Goal: Task Accomplishment & Management: Use online tool/utility

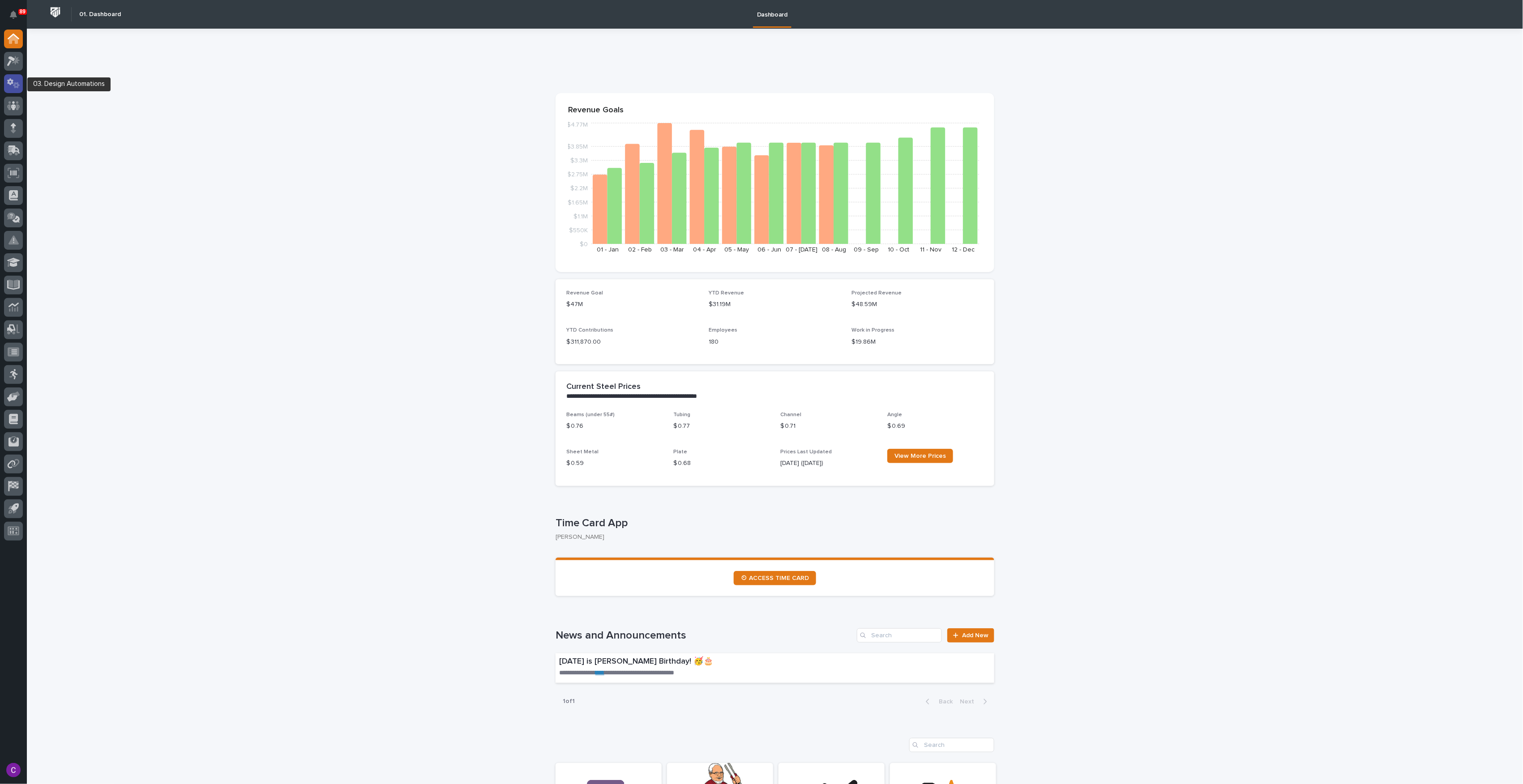
click at [20, 80] on div at bounding box center [13, 83] width 19 height 19
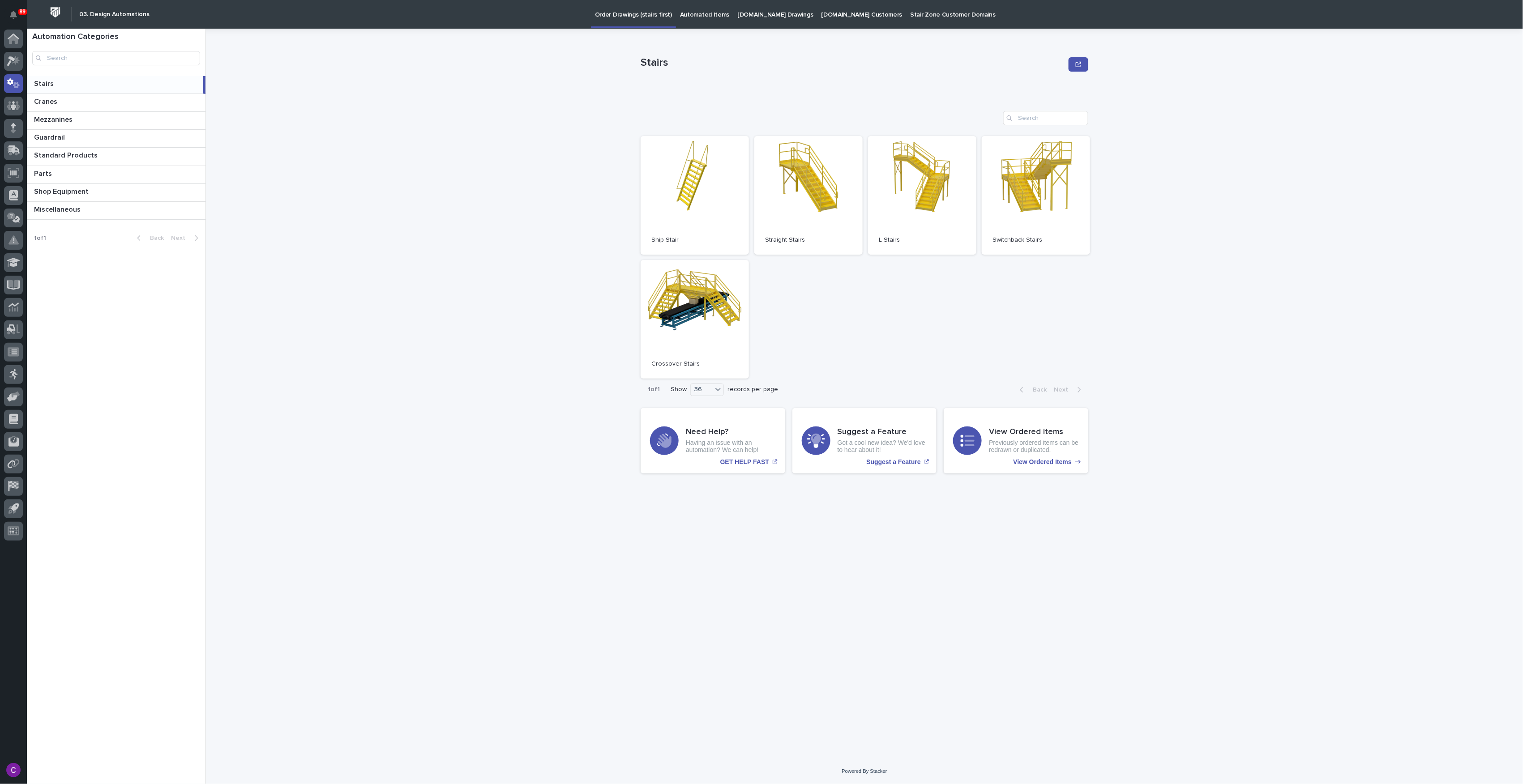
click at [859, 364] on div "Open Ship Stair Open Straight Stairs Open L Stairs Open Switchback Stairs Open …" at bounding box center [864, 257] width 448 height 243
click at [1091, 328] on div "Stairs Stairs Sorry, there was an error saving your record. Please try again. P…" at bounding box center [869, 407] width 1307 height 756
click at [724, 391] on div "36" at bounding box center [707, 390] width 34 height 13
click at [723, 391] on div at bounding box center [718, 389] width 11 height 11
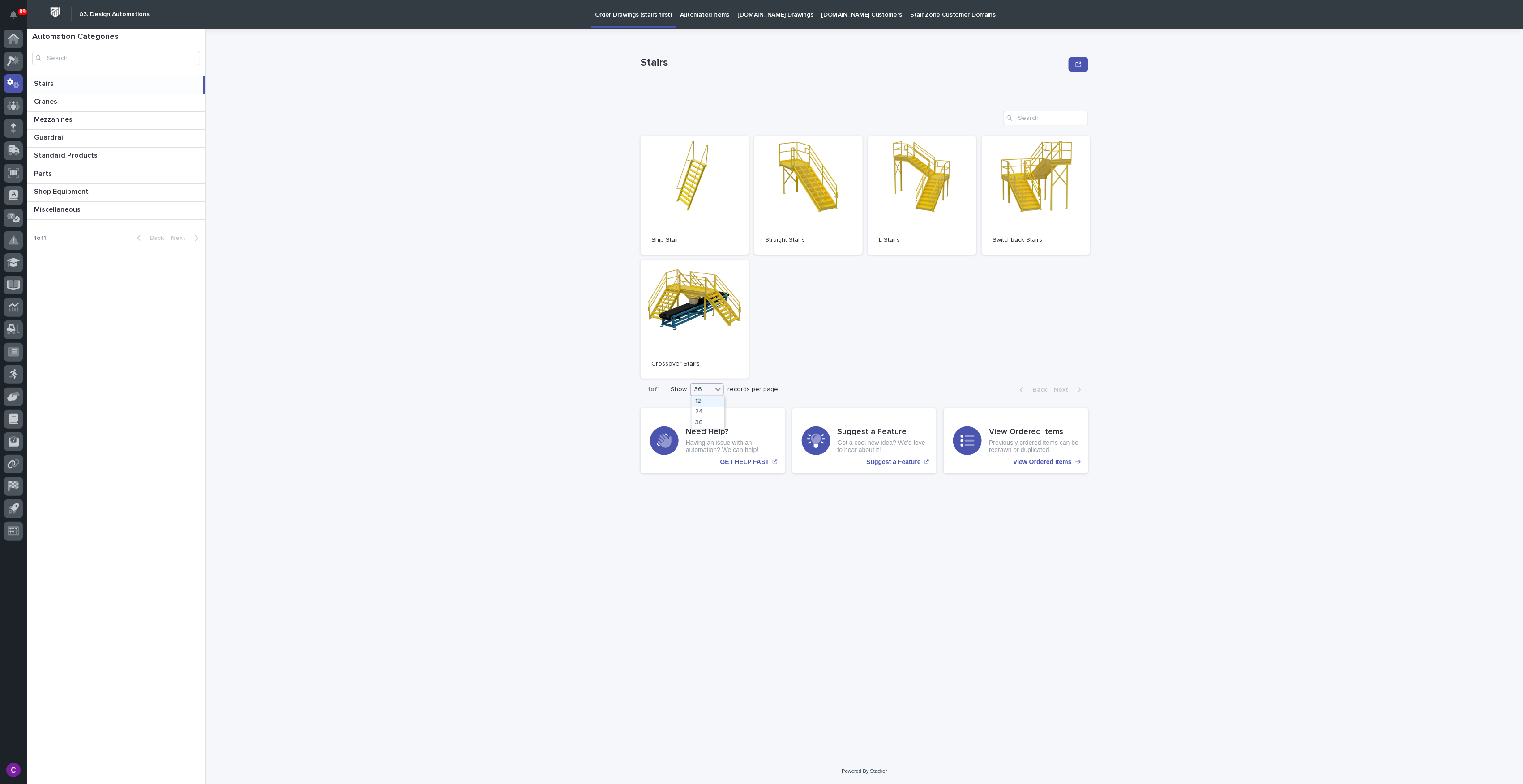
click at [723, 391] on div at bounding box center [718, 389] width 11 height 11
click at [870, 374] on div "Open Ship Stair Open Straight Stairs Open L Stairs Open Switchback Stairs Open …" at bounding box center [864, 257] width 448 height 243
click at [936, 351] on div "Open Ship Stair Open Straight Stairs Open L Stairs Open Switchback Stairs Open …" at bounding box center [864, 257] width 448 height 243
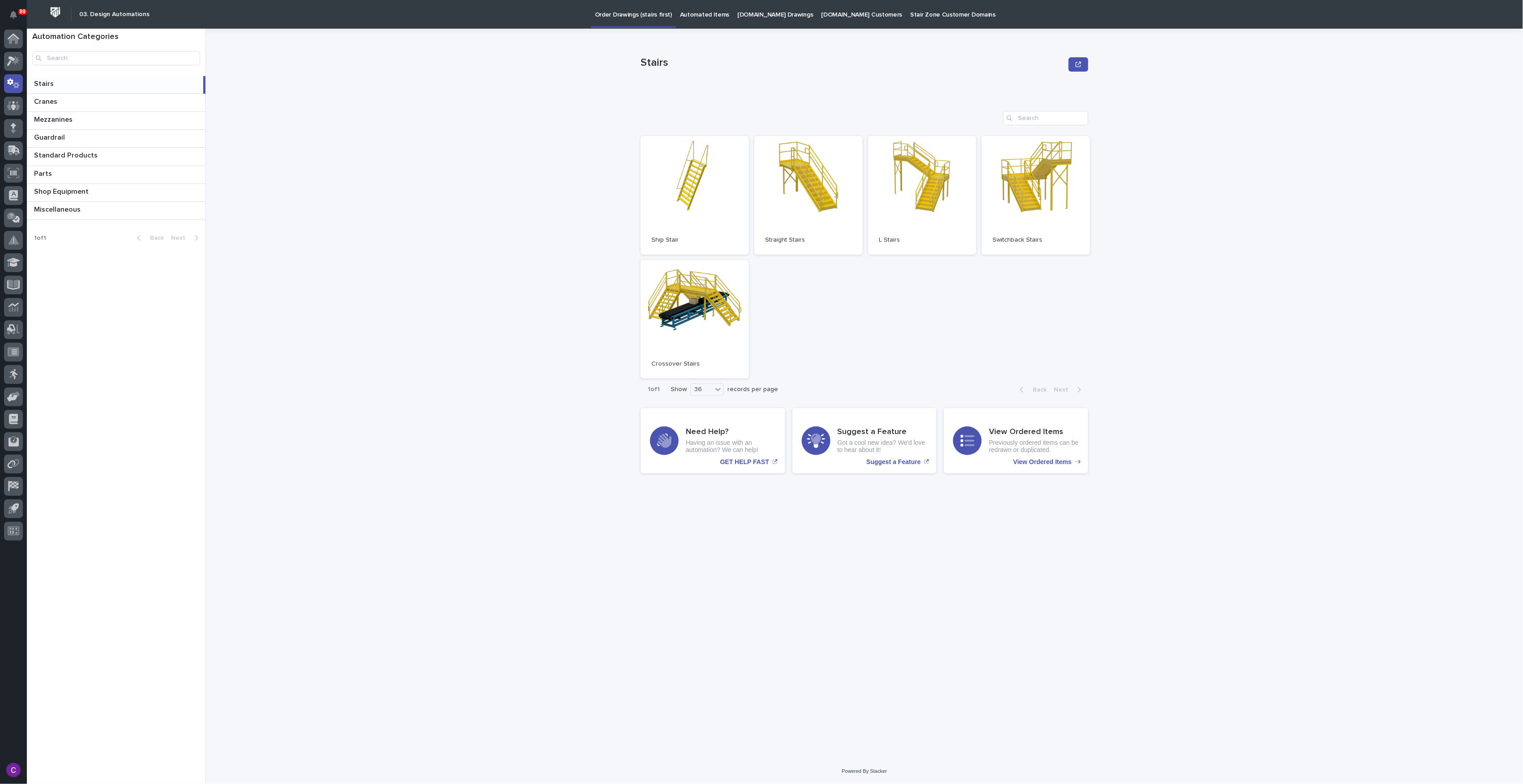
click at [807, 264] on div "Open Ship Stair Open Straight Stairs Open L Stairs Open Switchback Stairs Open …" at bounding box center [864, 257] width 448 height 243
click at [936, 84] on div "Loading... Saving… Loading... Saving… - Loading... Saving… - Loading... Saving……" at bounding box center [864, 282] width 448 height 397
drag, startPoint x: 1157, startPoint y: 202, endPoint x: 1146, endPoint y: 192, distance: 14.9
click at [1157, 202] on div "Stairs Stairs Sorry, there was an error saving your record. Please try again. P…" at bounding box center [869, 407] width 1307 height 756
click at [754, 105] on div "Loading... Saving… Open Ship Stair Open Straight Stairs Open L Stairs Open Swit…" at bounding box center [864, 250] width 448 height 315
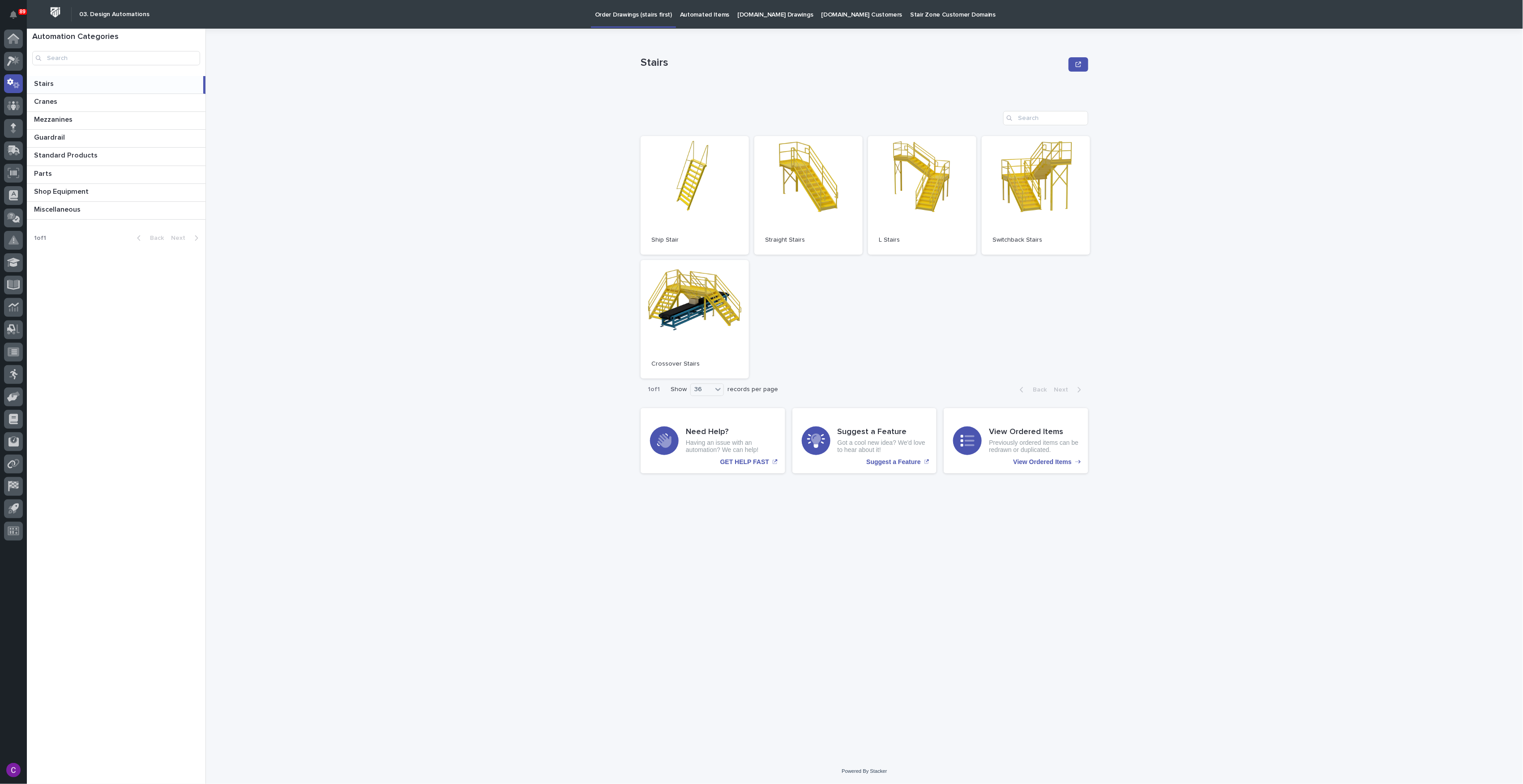
click at [1287, 181] on div "Stairs Stairs Sorry, there was an error saving your record. Please try again. P…" at bounding box center [869, 407] width 1307 height 756
drag, startPoint x: 1232, startPoint y: 144, endPoint x: 1209, endPoint y: 143, distance: 23.0
click at [1231, 144] on div "Stairs Stairs Sorry, there was an error saving your record. Please try again. P…" at bounding box center [869, 407] width 1307 height 756
click at [1193, 99] on div "Stairs Stairs Sorry, there was an error saving your record. Please try again. P…" at bounding box center [869, 407] width 1307 height 756
click at [1250, 274] on div "Stairs Stairs Sorry, there was an error saving your record. Please try again. P…" at bounding box center [869, 407] width 1307 height 756
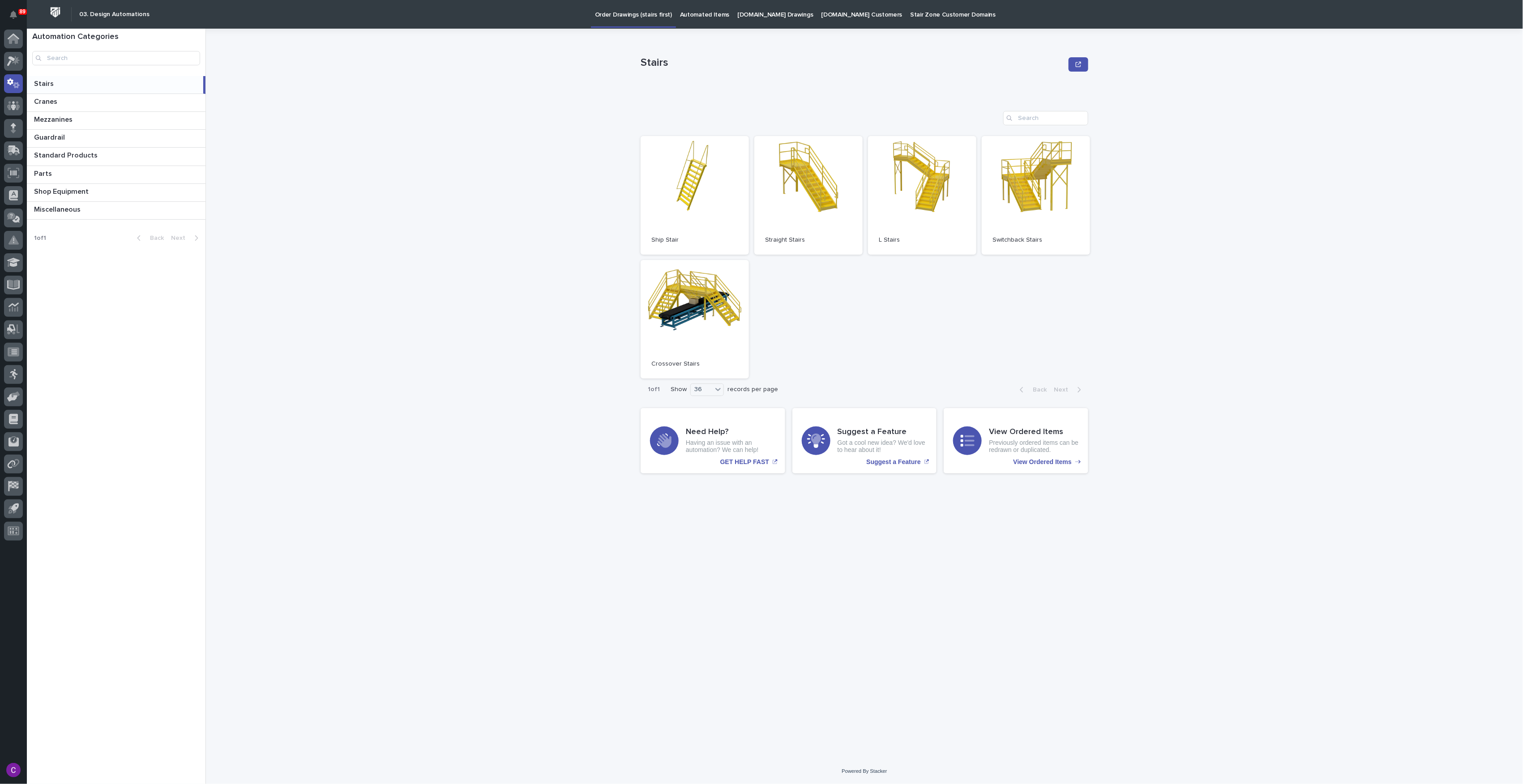
drag, startPoint x: 1139, startPoint y: 252, endPoint x: 1132, endPoint y: 242, distance: 12.2
click at [1138, 250] on div "Stairs Stairs Sorry, there was an error saving your record. Please try again. P…" at bounding box center [869, 407] width 1307 height 756
click at [1122, 286] on div "Stairs Stairs Sorry, there was an error saving your record. Please try again. P…" at bounding box center [869, 407] width 1307 height 756
click at [1177, 305] on div "Stairs Stairs Sorry, there was an error saving your record. Please try again. P…" at bounding box center [869, 407] width 1307 height 756
click at [1241, 312] on div "Stairs Stairs Sorry, there was an error saving your record. Please try again. P…" at bounding box center [869, 407] width 1307 height 756
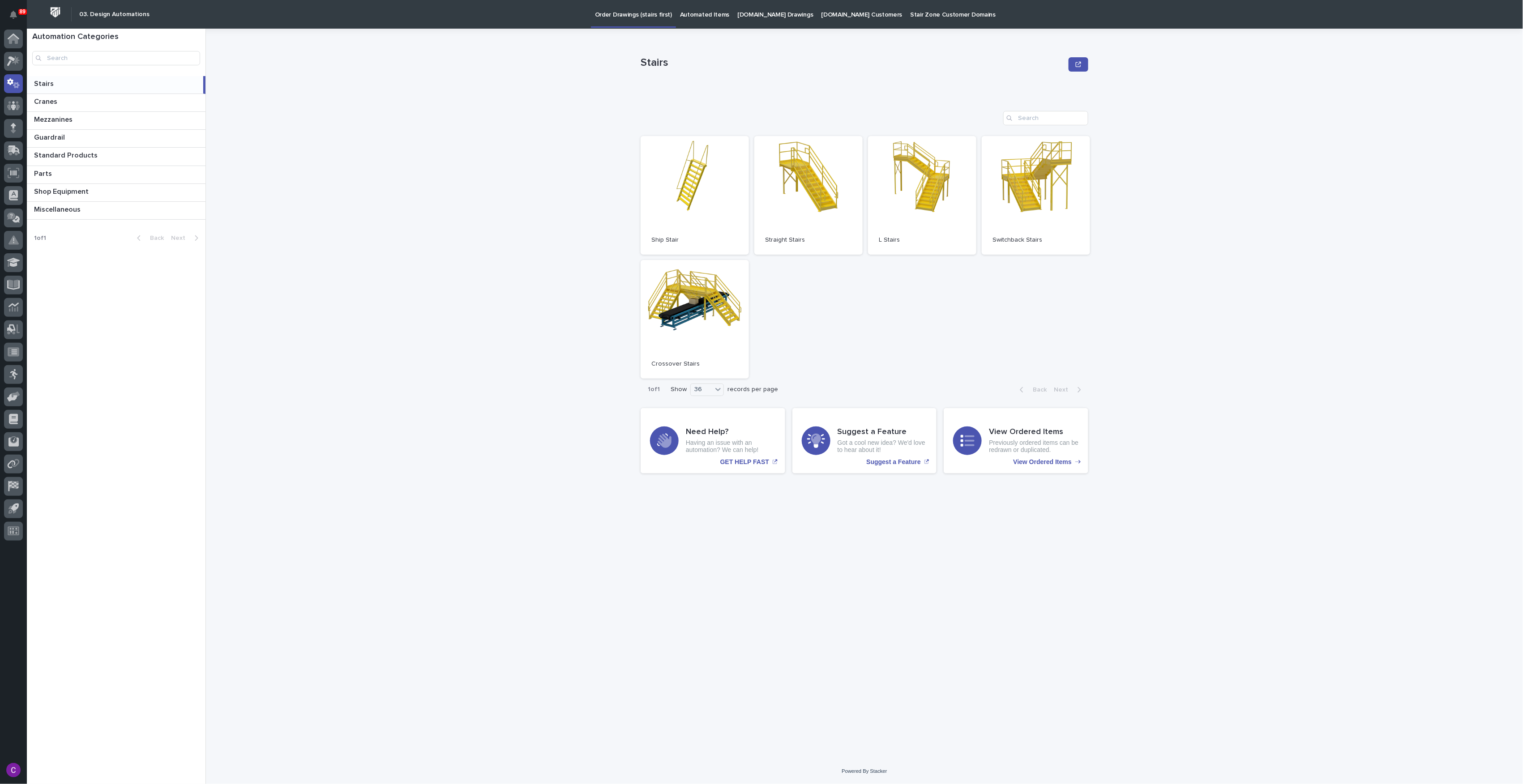
click at [1242, 309] on div "Stairs Stairs Sorry, there was an error saving your record. Please try again. P…" at bounding box center [869, 407] width 1307 height 756
click at [94, 205] on div "Miscellaneous Miscellaneous" at bounding box center [116, 210] width 178 height 18
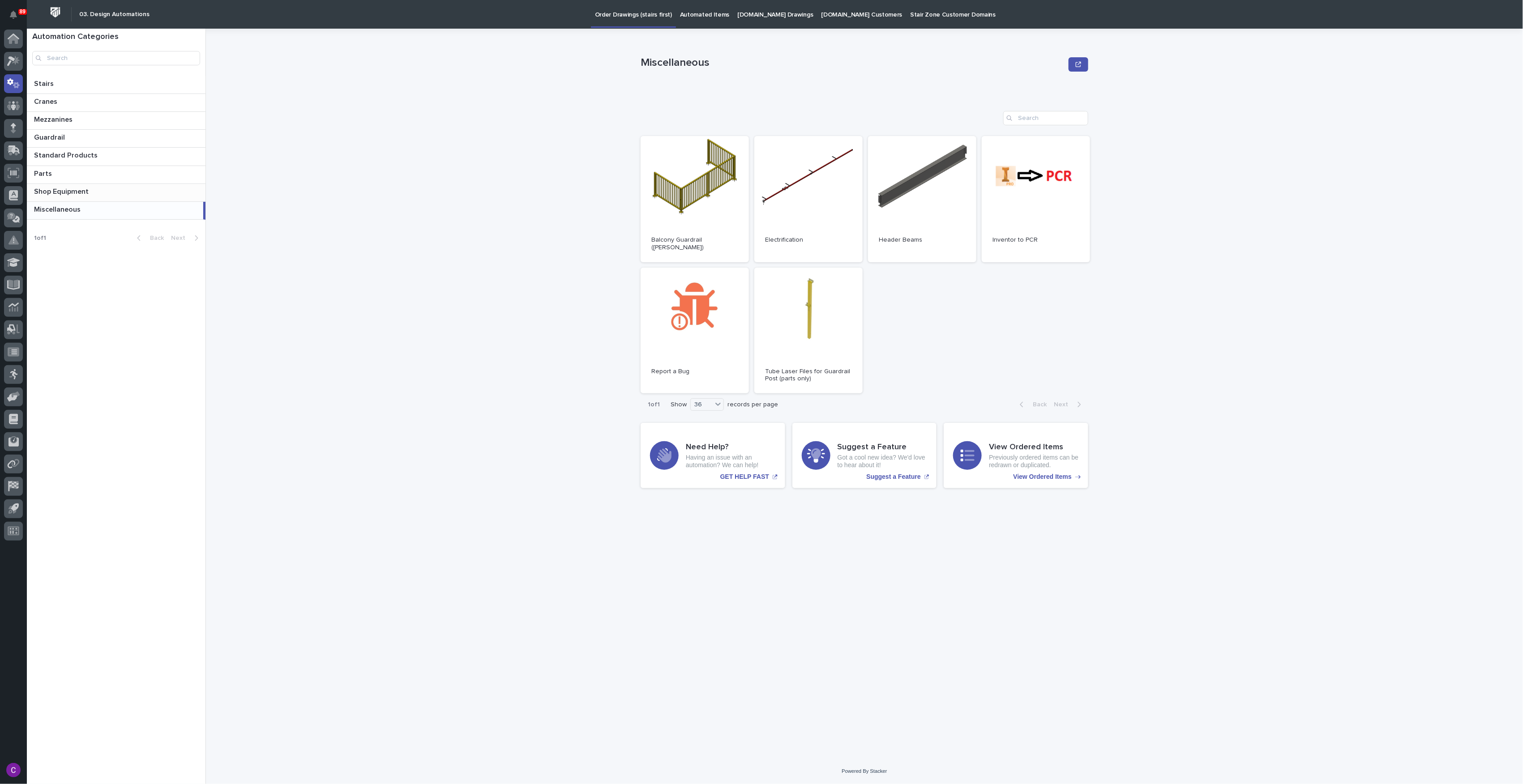
click at [66, 187] on p "Shop Equipment" at bounding box center [62, 191] width 56 height 11
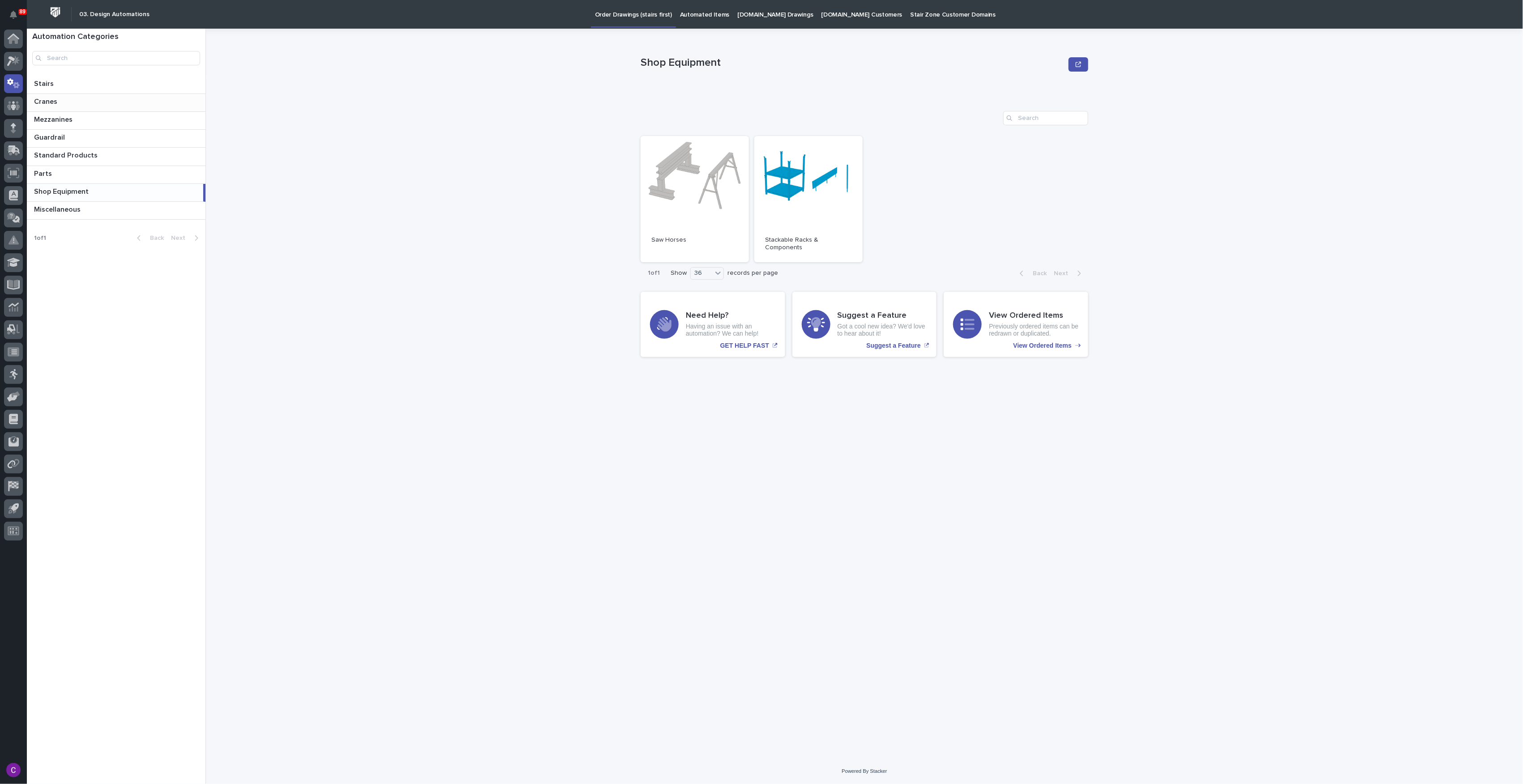
click at [82, 97] on p at bounding box center [118, 102] width 168 height 8
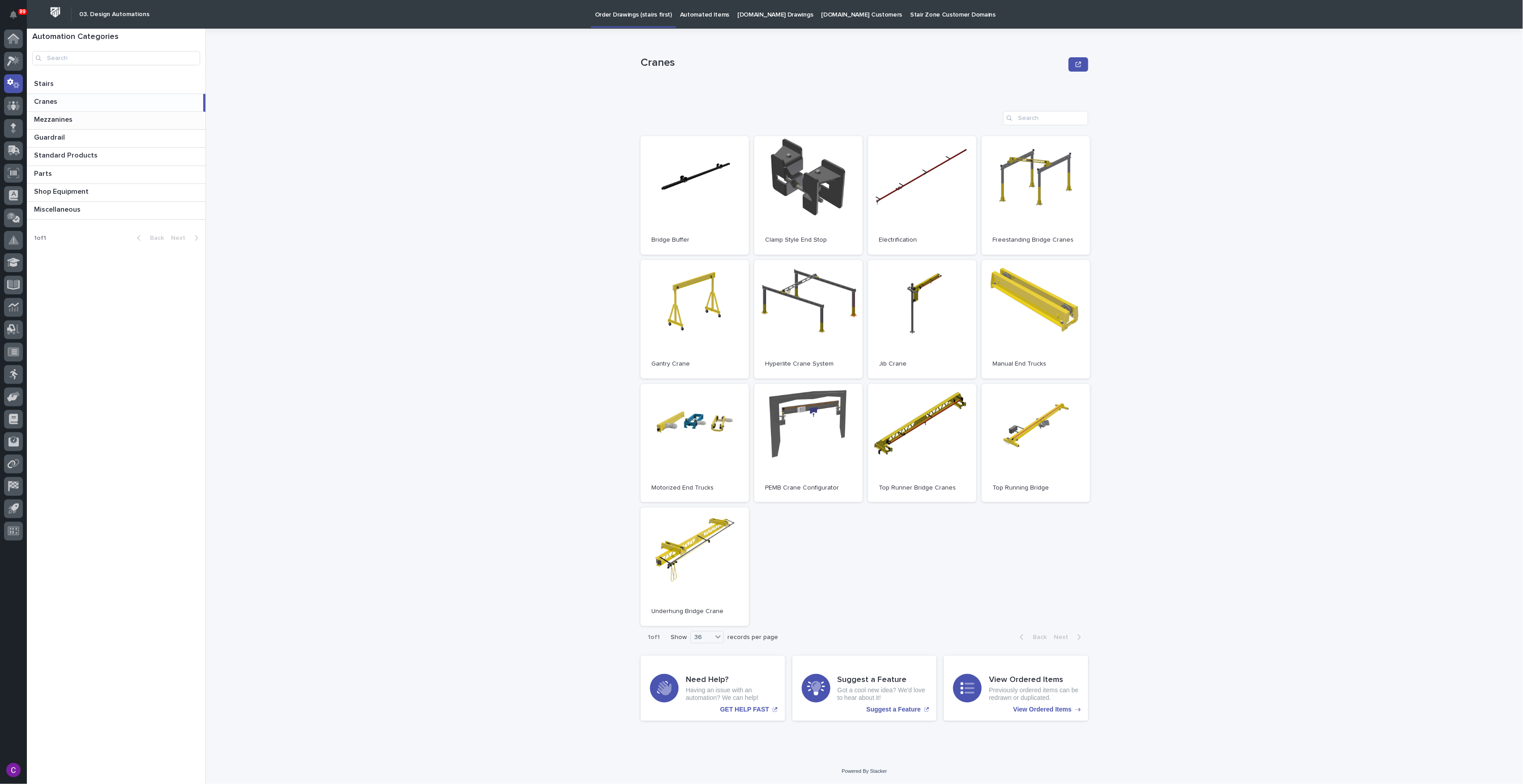
click at [93, 125] on div "Mezzanines Mezzanines" at bounding box center [116, 121] width 178 height 18
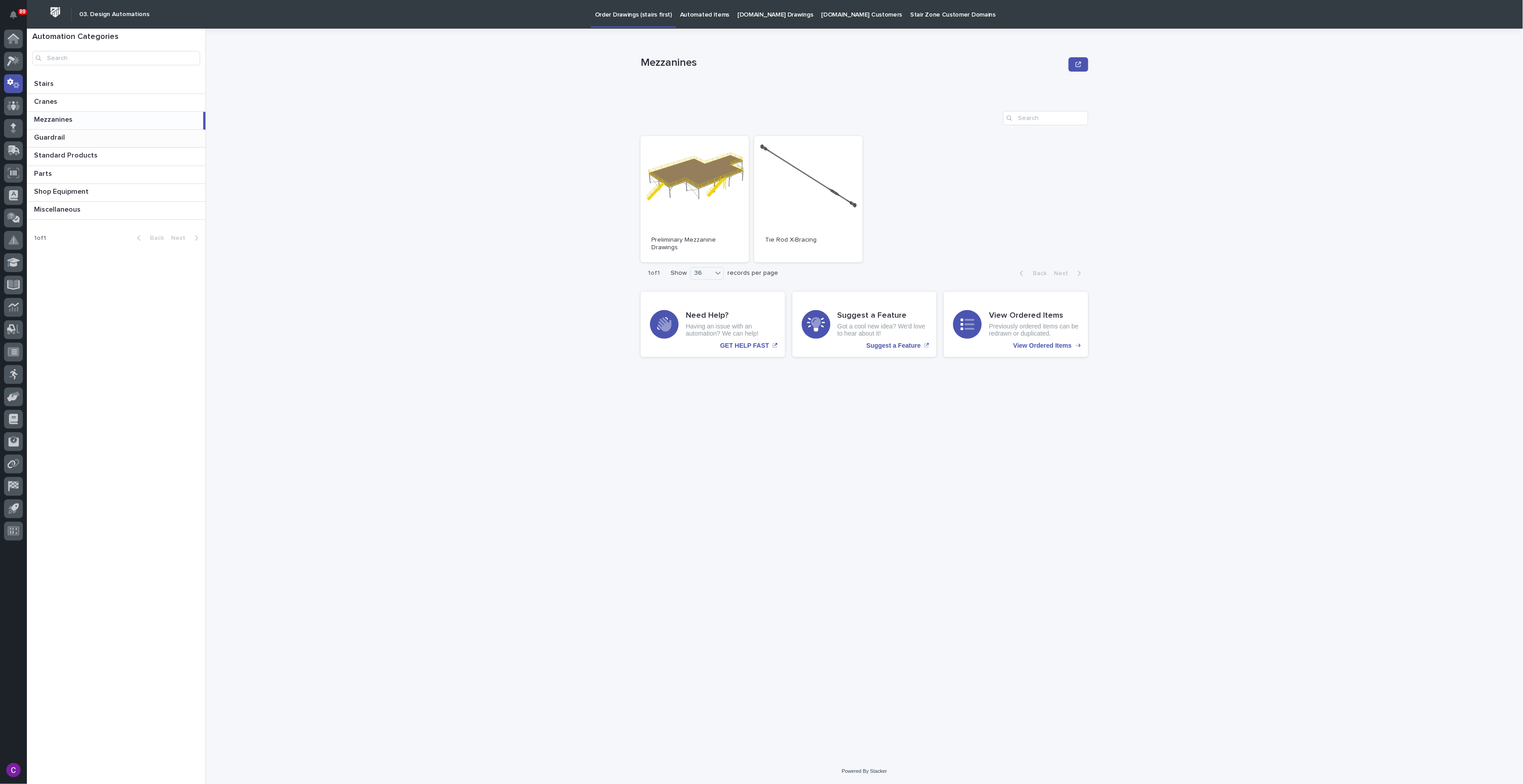
click at [101, 135] on p at bounding box center [118, 137] width 168 height 8
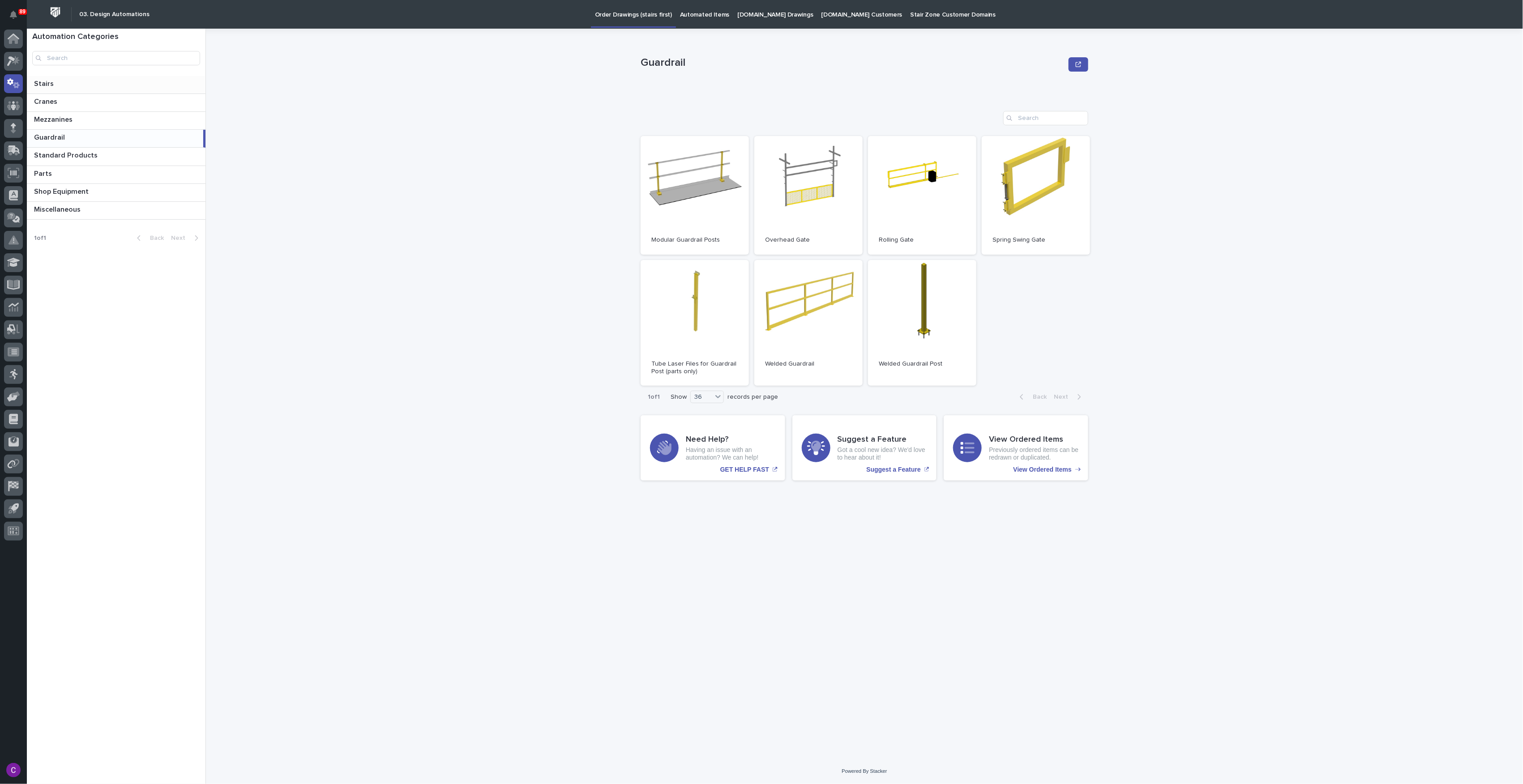
click at [159, 82] on p at bounding box center [118, 84] width 168 height 8
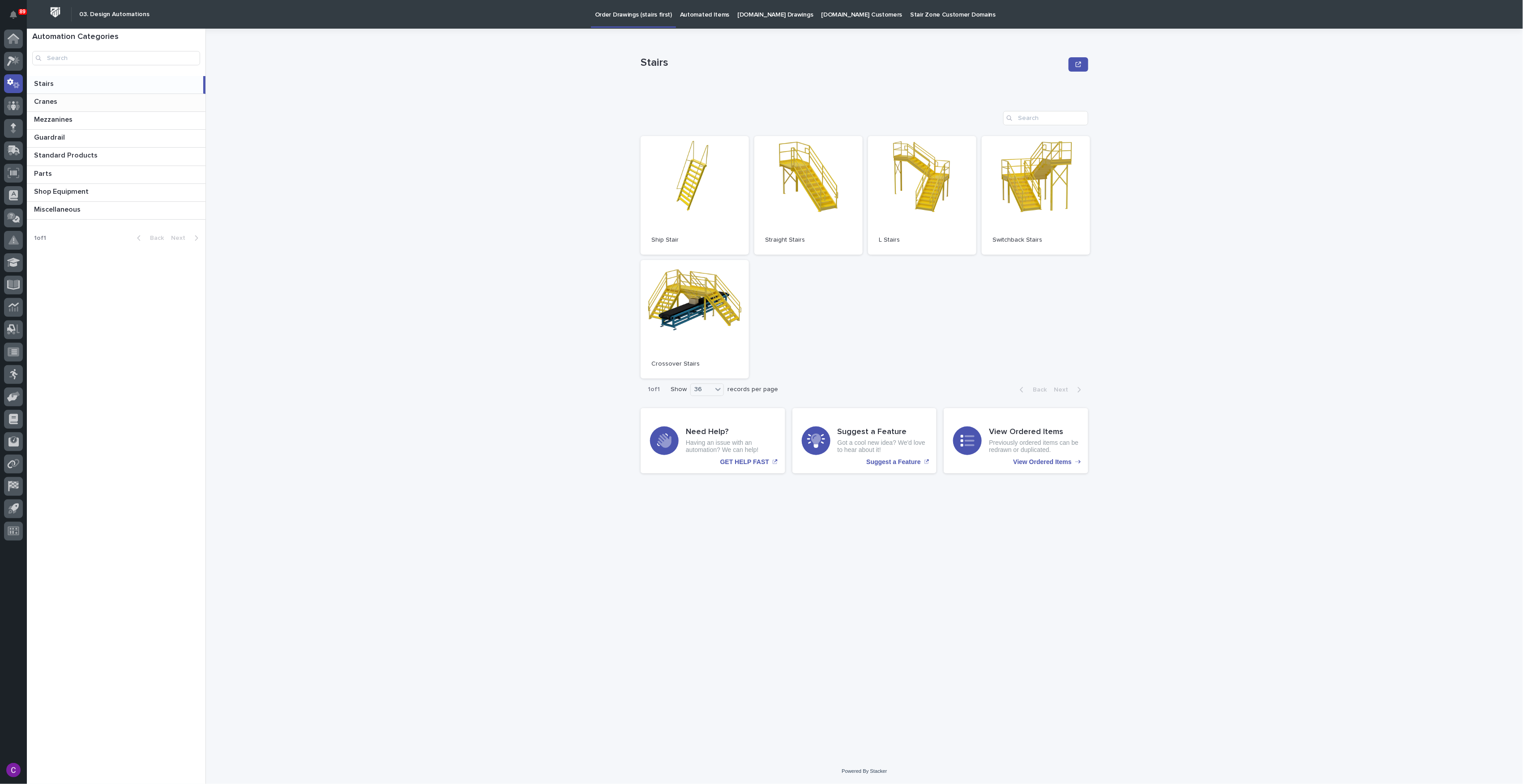
click at [86, 105] on p at bounding box center [118, 102] width 168 height 8
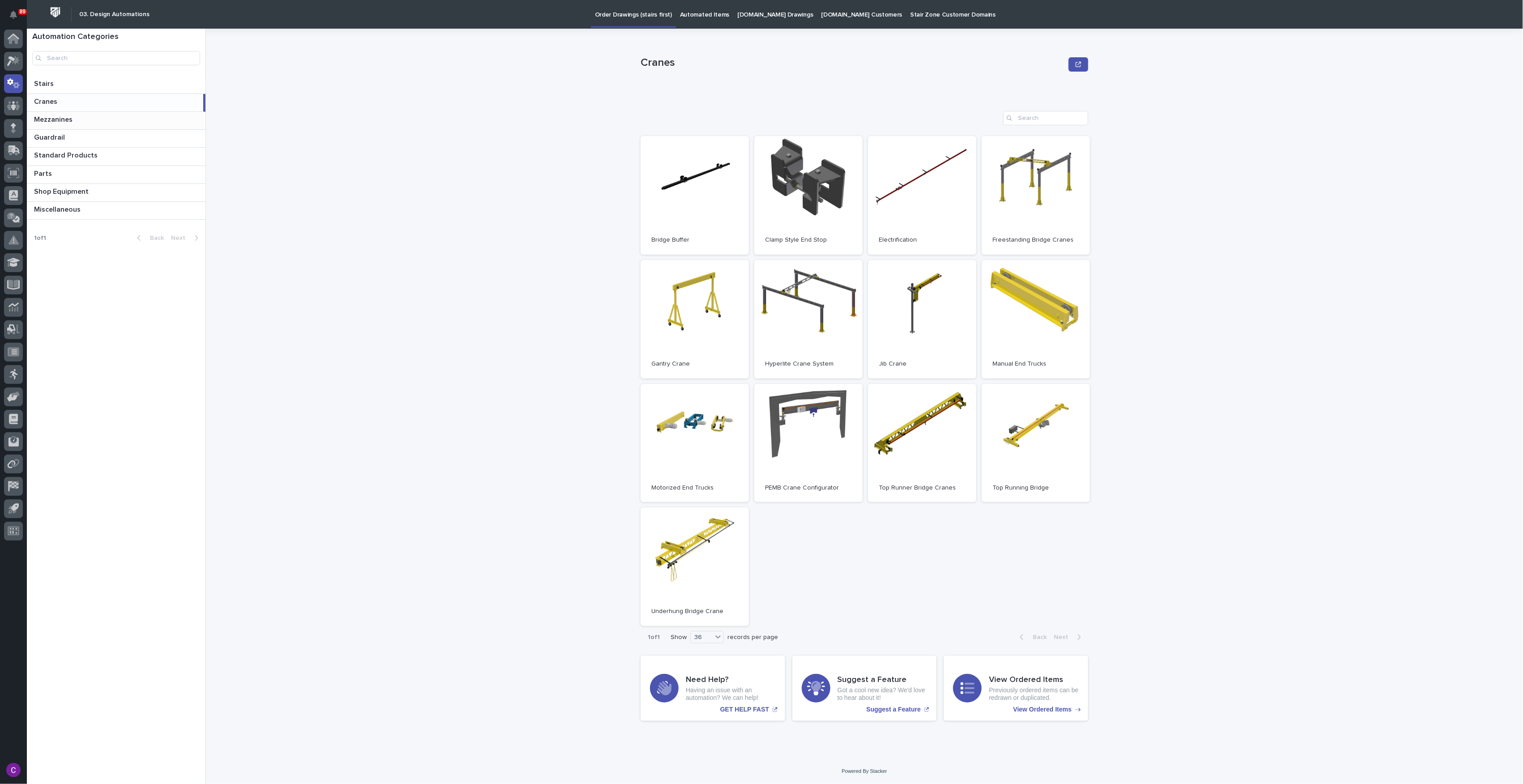
click at [86, 116] on p at bounding box center [118, 120] width 168 height 8
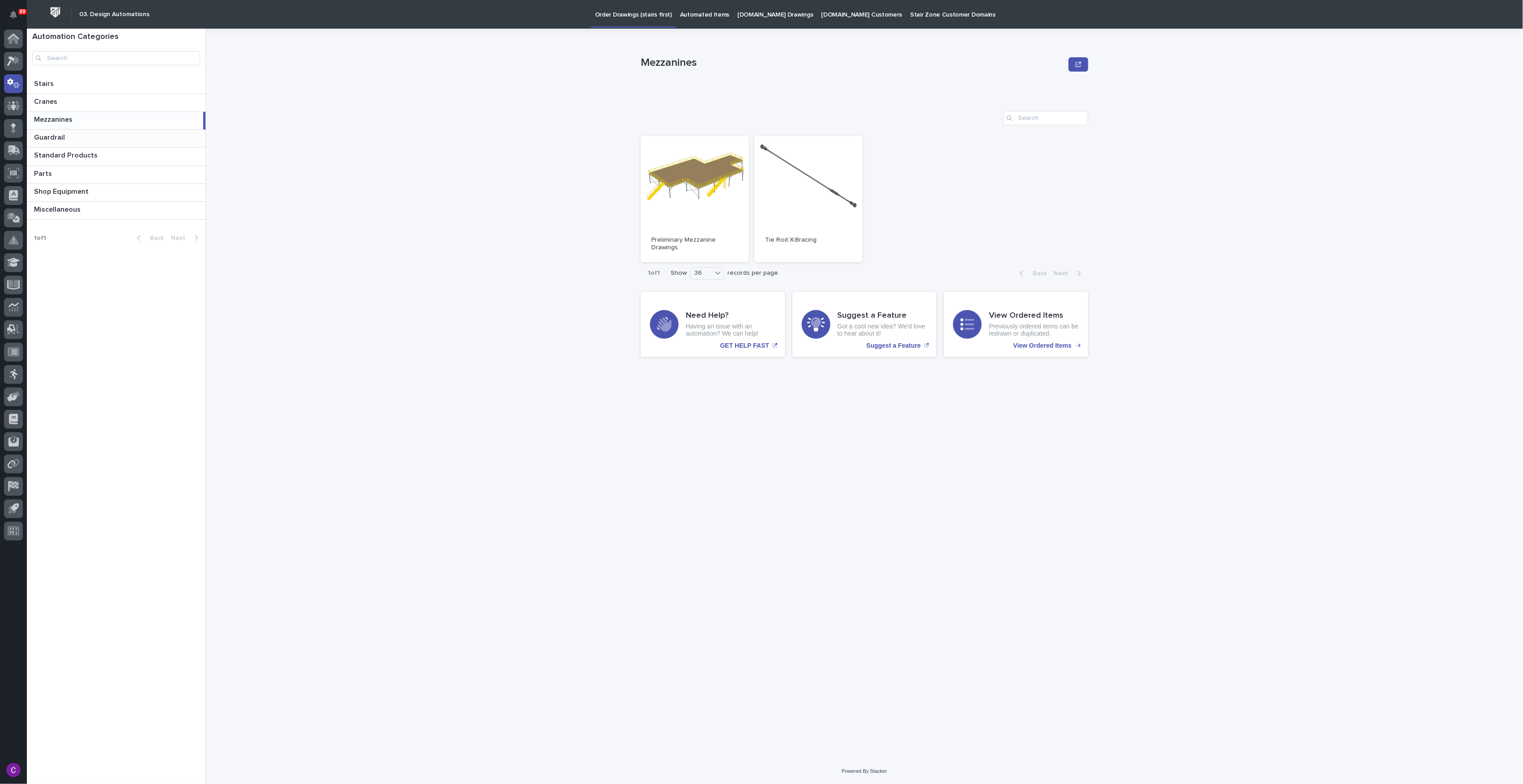
drag, startPoint x: 68, startPoint y: 138, endPoint x: 94, endPoint y: 144, distance: 26.7
click at [67, 138] on p at bounding box center [118, 137] width 168 height 8
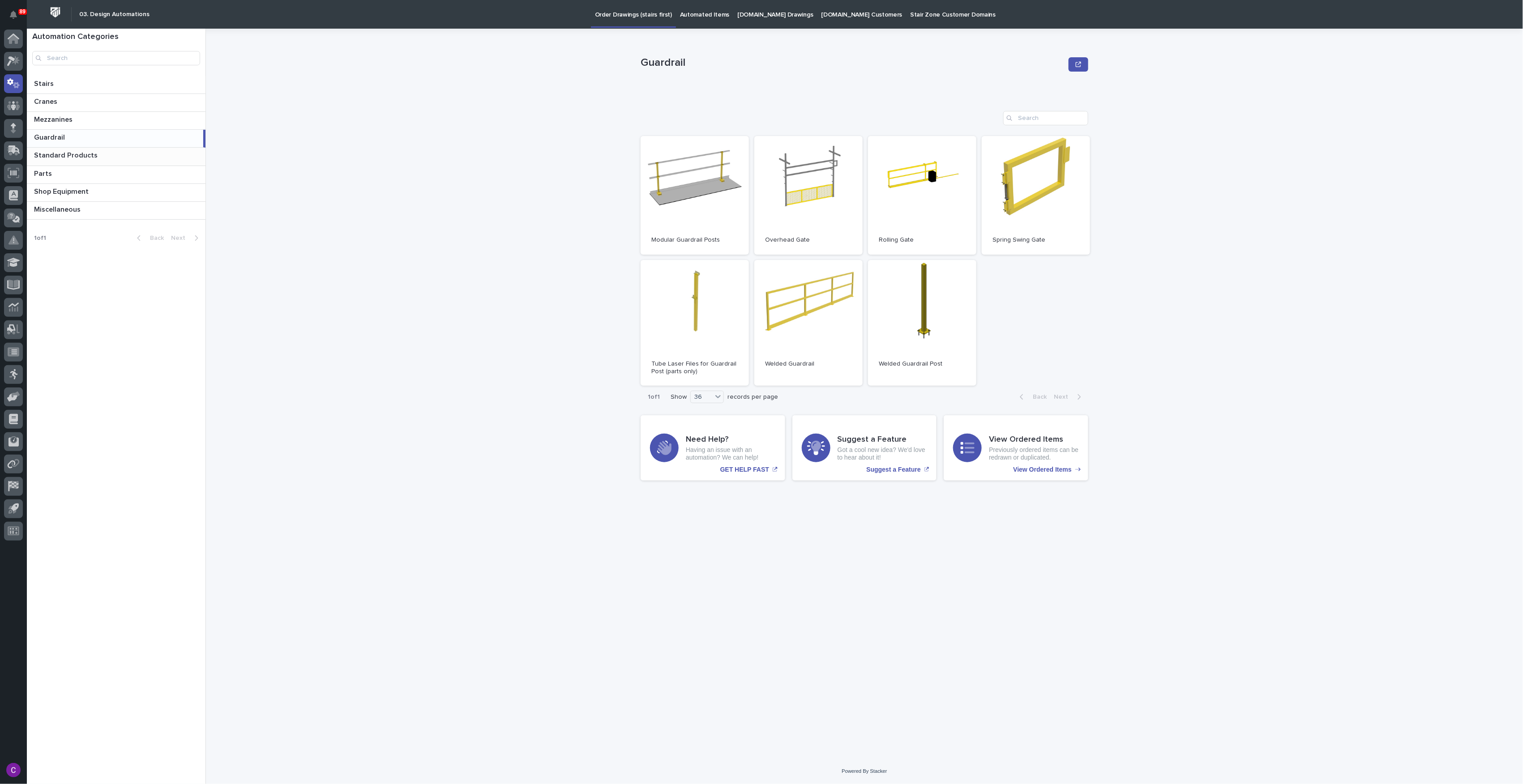
click at [131, 161] on div "Standard Products Standard Products" at bounding box center [116, 157] width 178 height 18
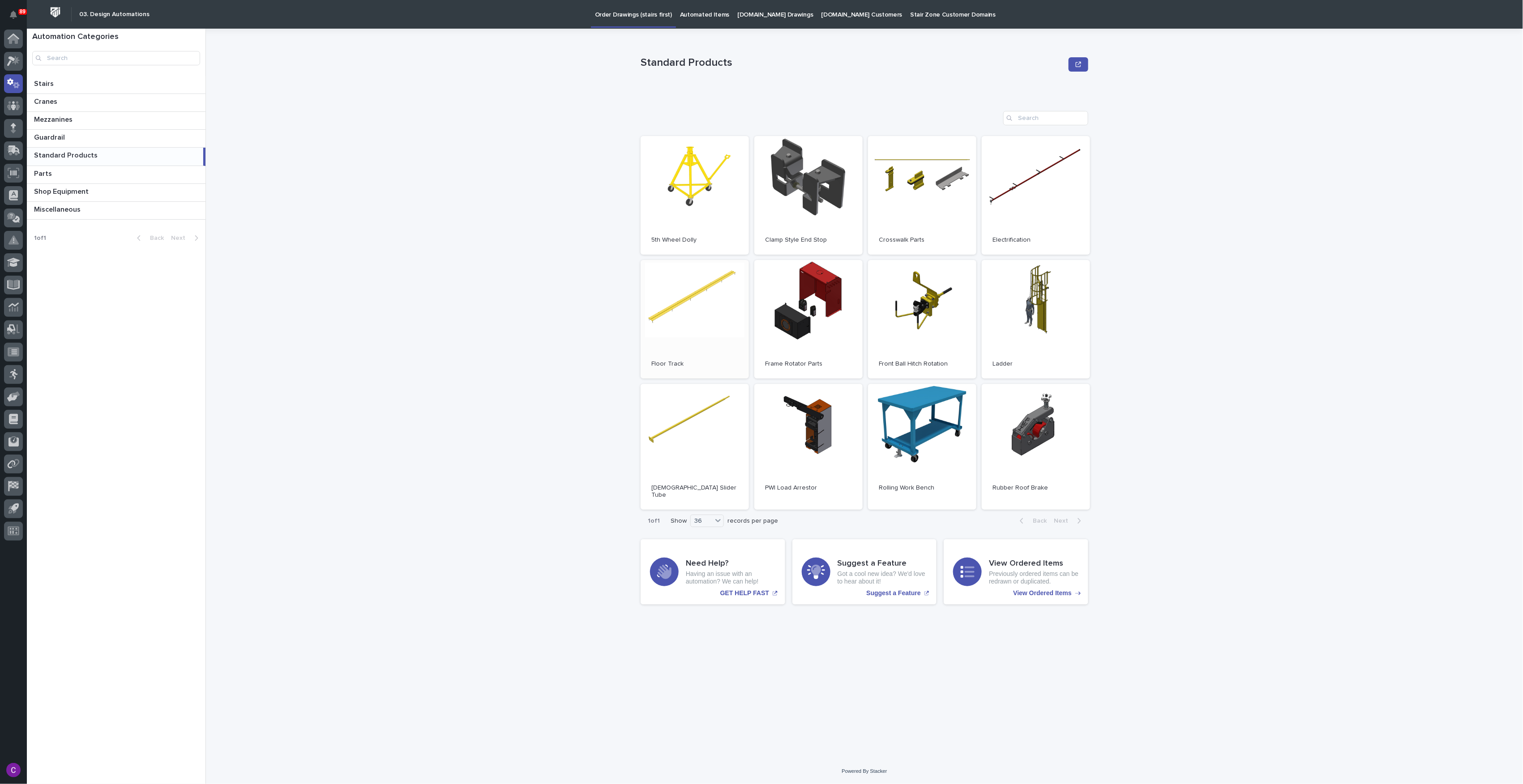
click at [710, 304] on link "Open" at bounding box center [695, 319] width 109 height 118
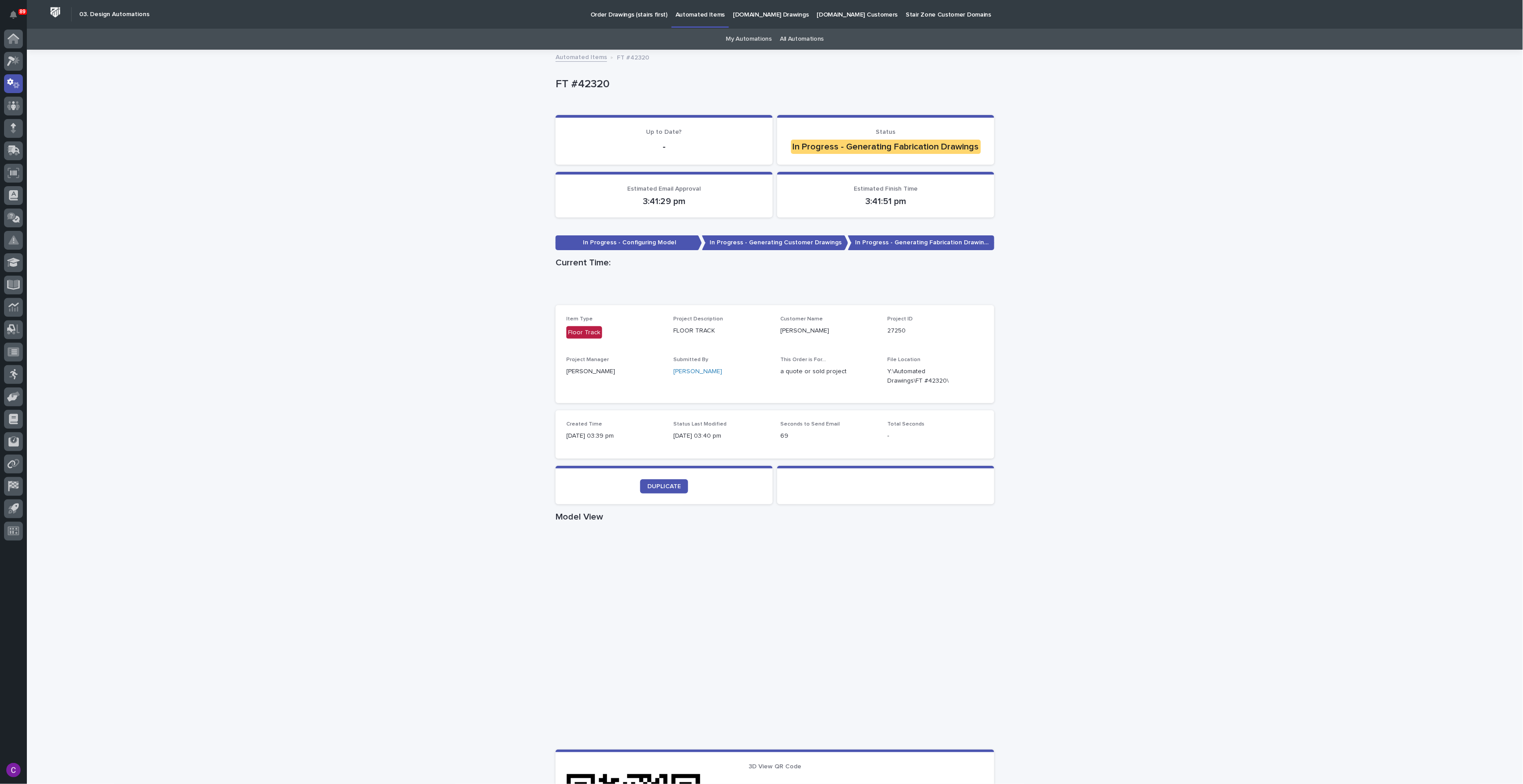
click at [448, 128] on div "Loading... Saving… Loading... Saving… FT #42320 FT #42320 Sorry, there was an e…" at bounding box center [775, 511] width 1496 height 921
